Goal: Task Accomplishment & Management: Manage account settings

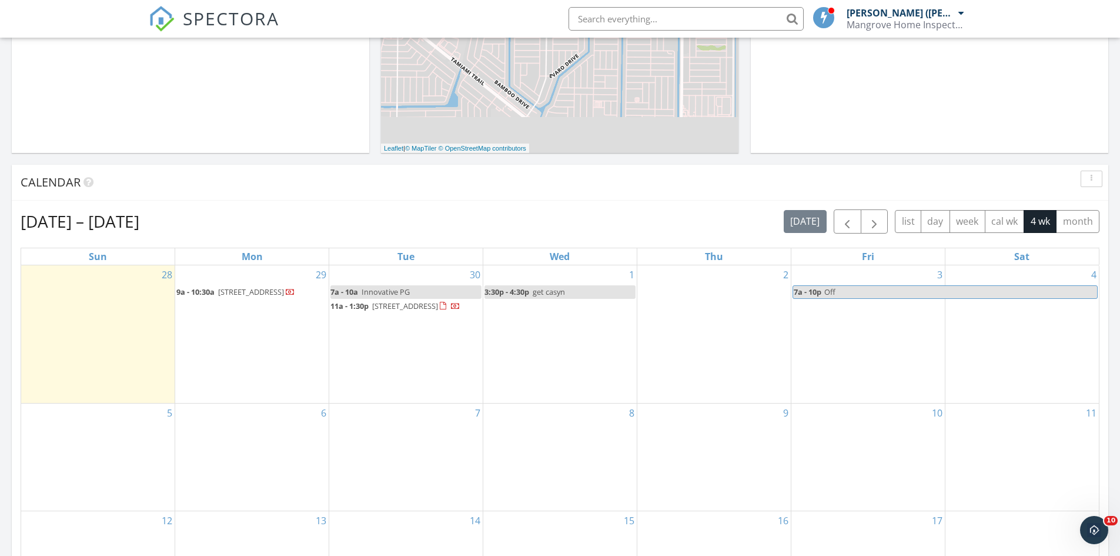
click at [225, 296] on span "780 S Tamiami Trl 5212, Venice 34285" at bounding box center [251, 291] width 66 height 11
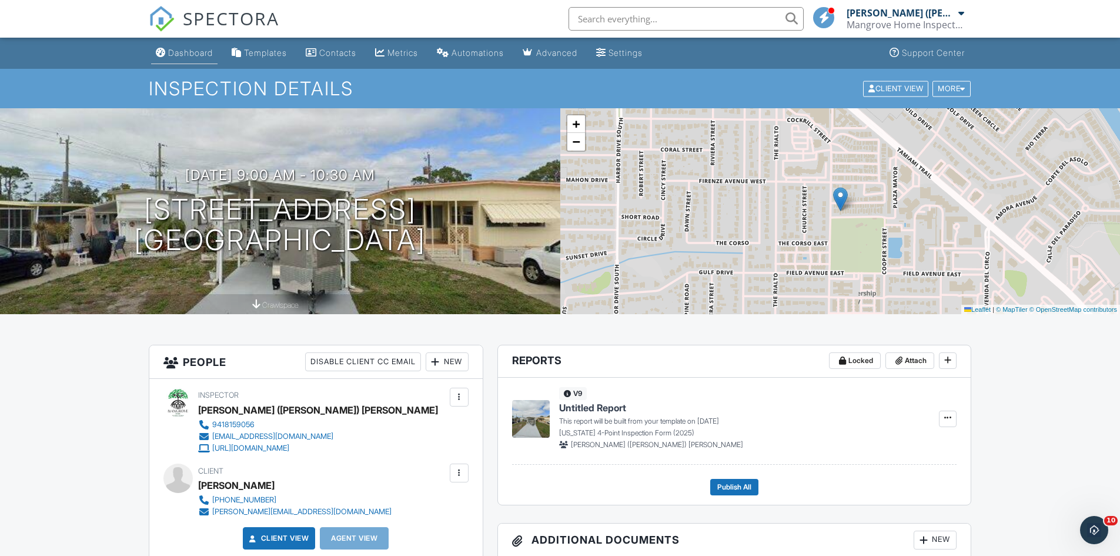
click at [193, 48] on div "Dashboard" at bounding box center [190, 53] width 45 height 10
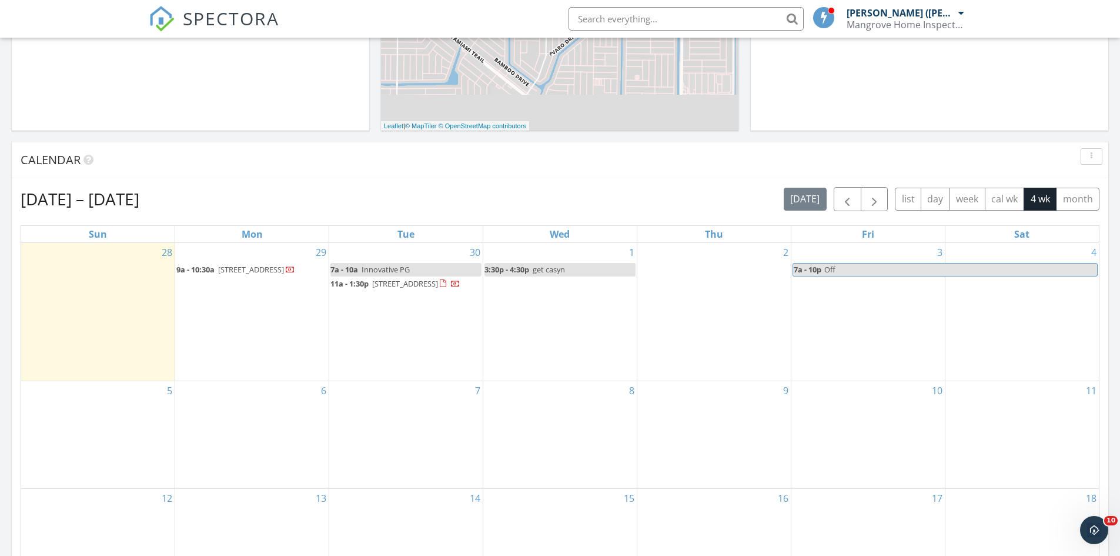
scroll to position [412, 0]
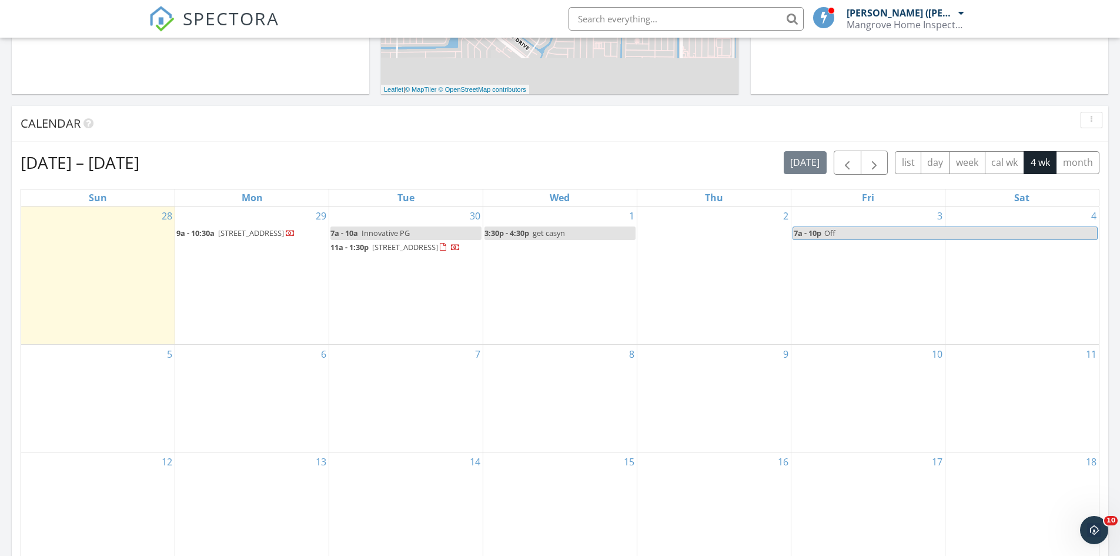
click at [384, 142] on div "[DATE] – [DATE] [DATE] list day week cal wk 4 wk month Sun Mon Tue Wed Thu Fri …" at bounding box center [560, 409] width 1097 height 534
